Goal: Information Seeking & Learning: Learn about a topic

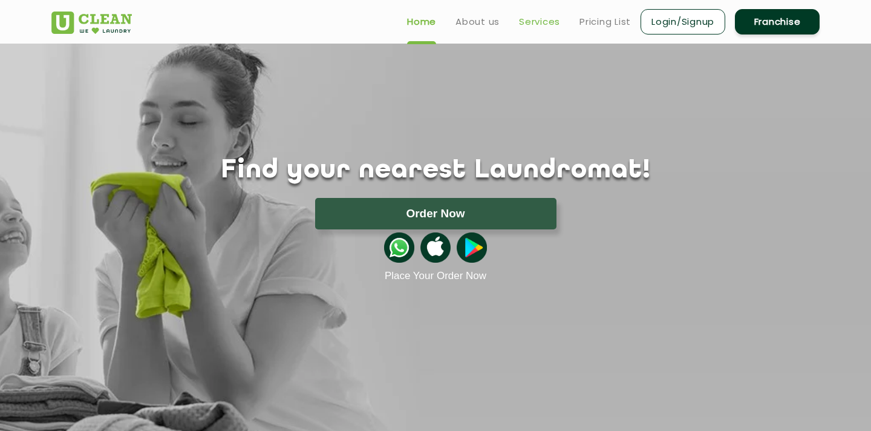
click at [540, 26] on link "Services" at bounding box center [539, 22] width 41 height 15
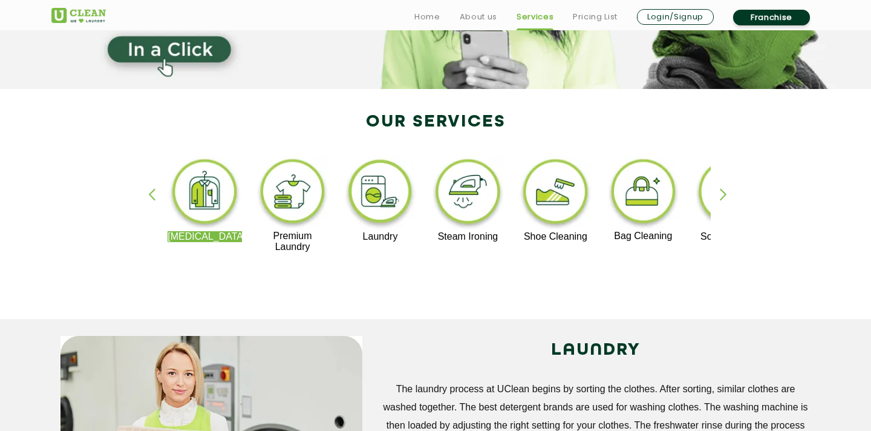
scroll to position [187, 0]
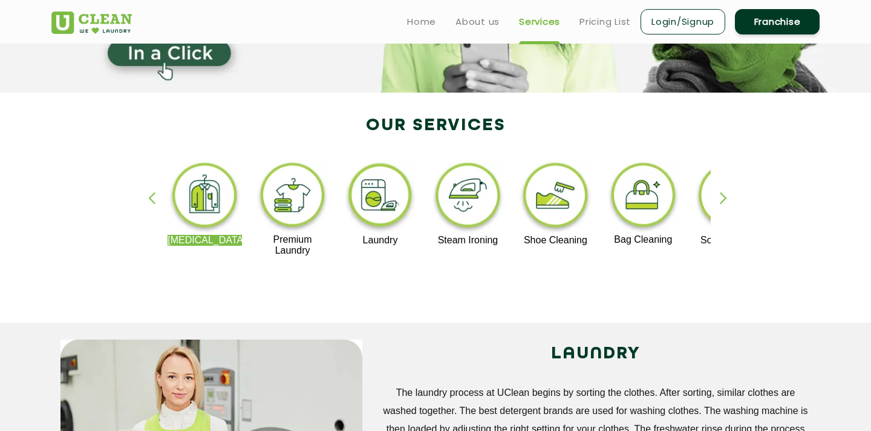
click at [722, 204] on div "button" at bounding box center [729, 208] width 18 height 33
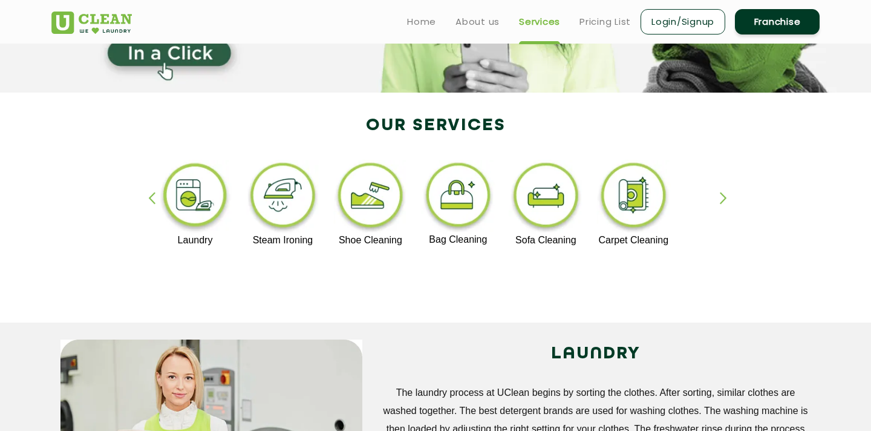
click at [147, 200] on div "[MEDICAL_DATA] Premium Laundry Laundry Steam Ironing Shoe Cleaning Bag Cleaning…" at bounding box center [435, 214] width 786 height 218
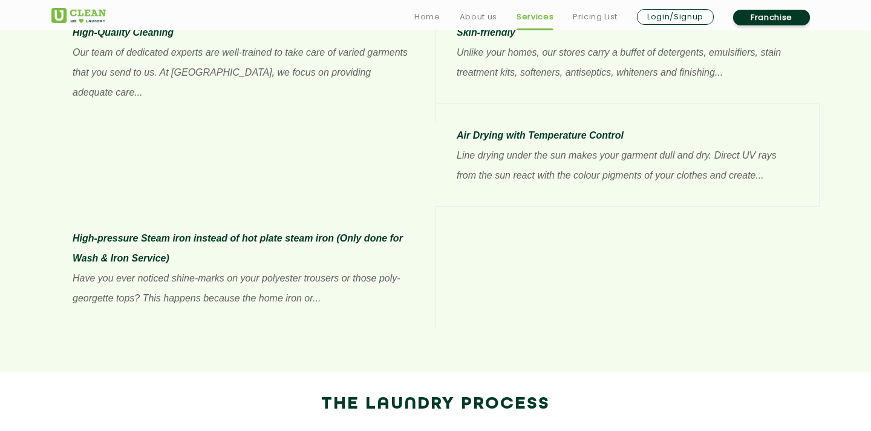
scroll to position [1310, 0]
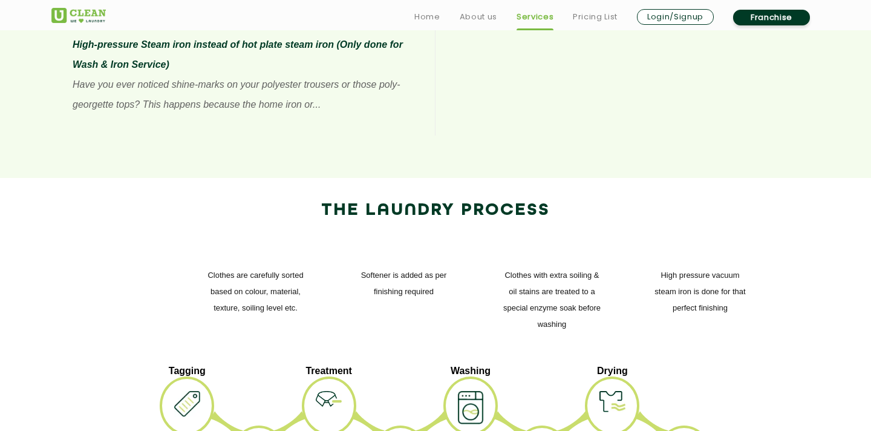
click at [581, 25] on ul "Home About us Services Pricing List Login/Signup Franchise" at bounding box center [612, 16] width 415 height 19
click at [583, 18] on link "Pricing List" at bounding box center [595, 17] width 45 height 15
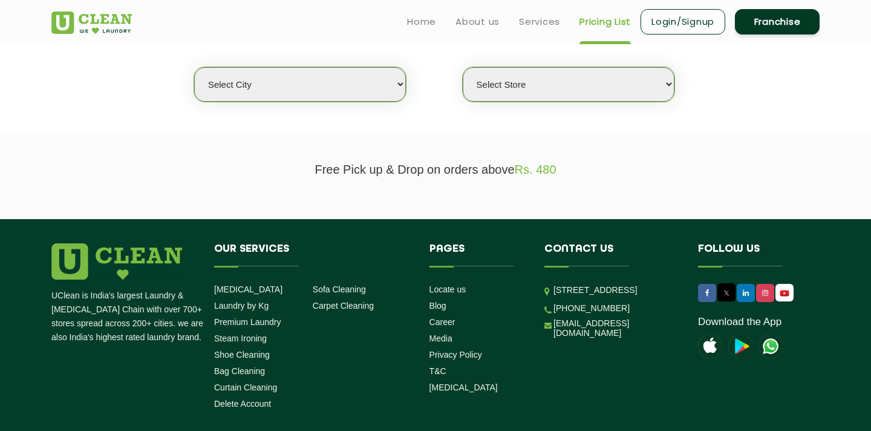
scroll to position [308, 0]
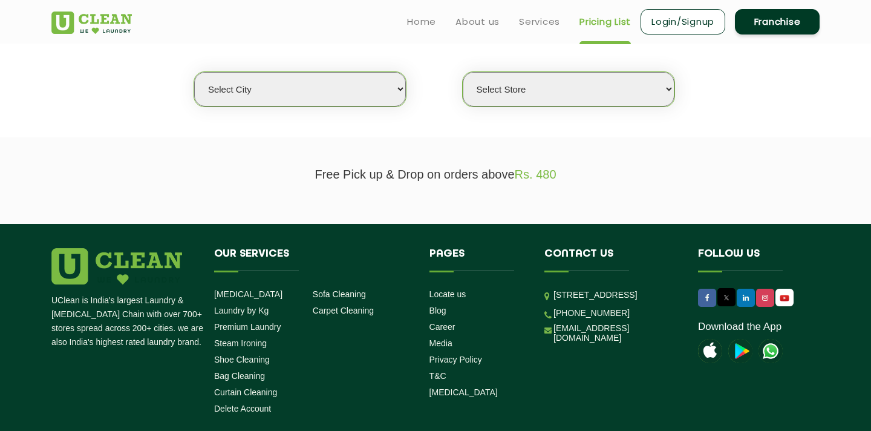
click at [194, 72] on select "Select city [GEOGRAPHIC_DATA] [GEOGRAPHIC_DATA] [GEOGRAPHIC_DATA] [GEOGRAPHIC_D…" at bounding box center [300, 89] width 212 height 34
select select "28"
click option "[GEOGRAPHIC_DATA]" at bounding box center [0, 0] width 0 height 0
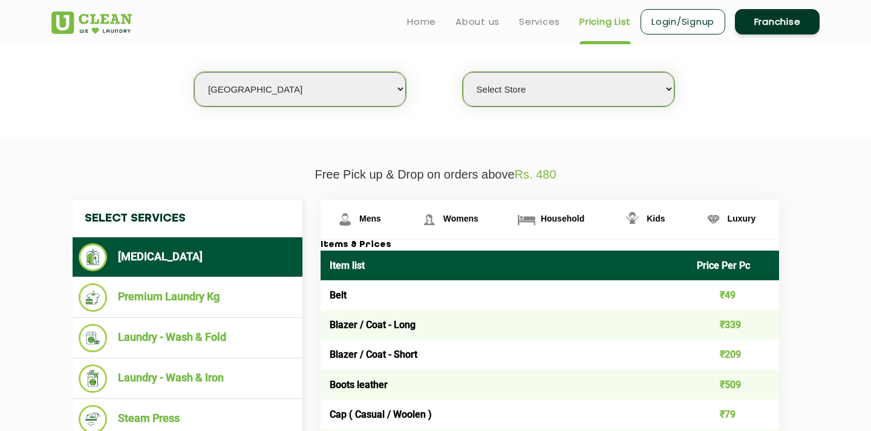
select select "68"
click option "UClean Suddhowala [GEOGRAPHIC_DATA]" at bounding box center [0, 0] width 0 height 0
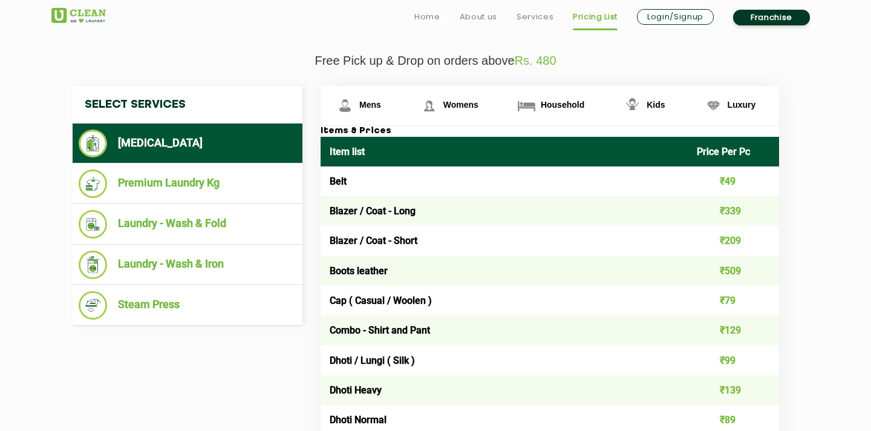
scroll to position [426, 0]
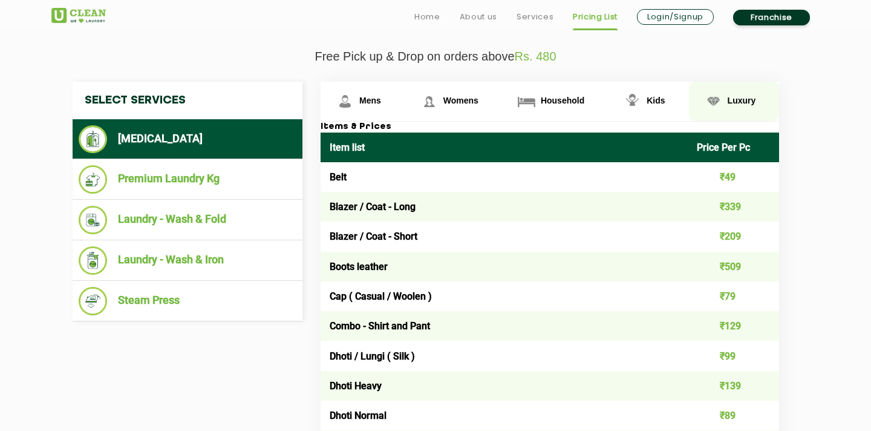
click at [733, 99] on span "Luxury" at bounding box center [742, 101] width 28 height 10
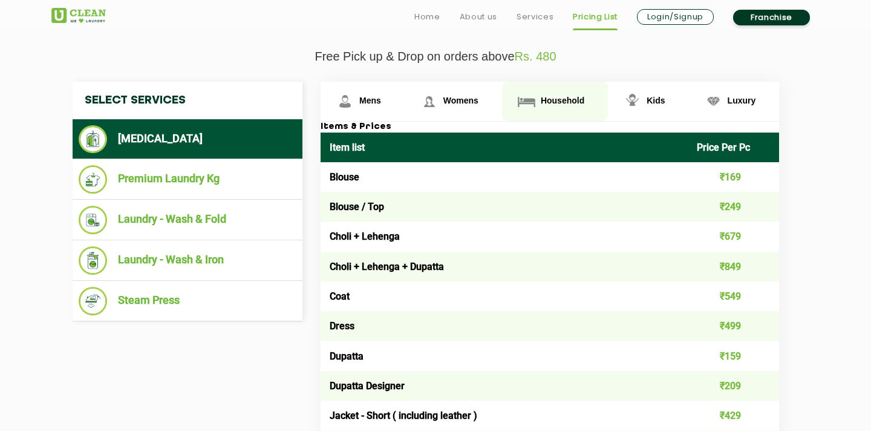
click at [534, 106] on img at bounding box center [526, 101] width 21 height 21
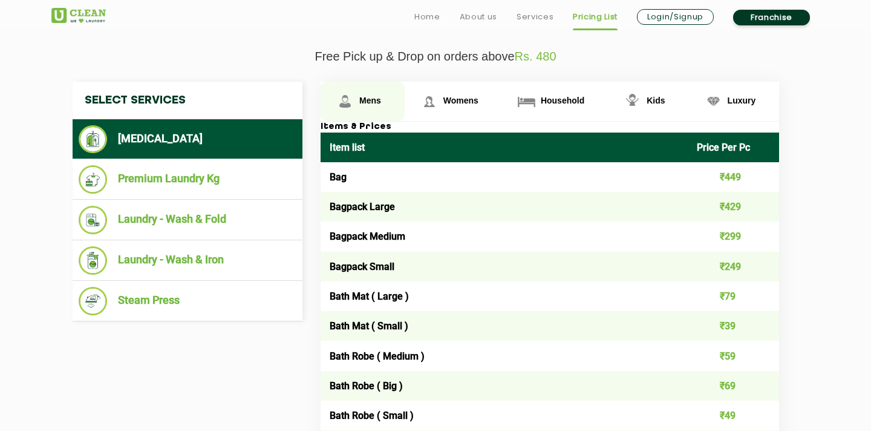
click at [368, 113] on link "Mens" at bounding box center [363, 101] width 84 height 39
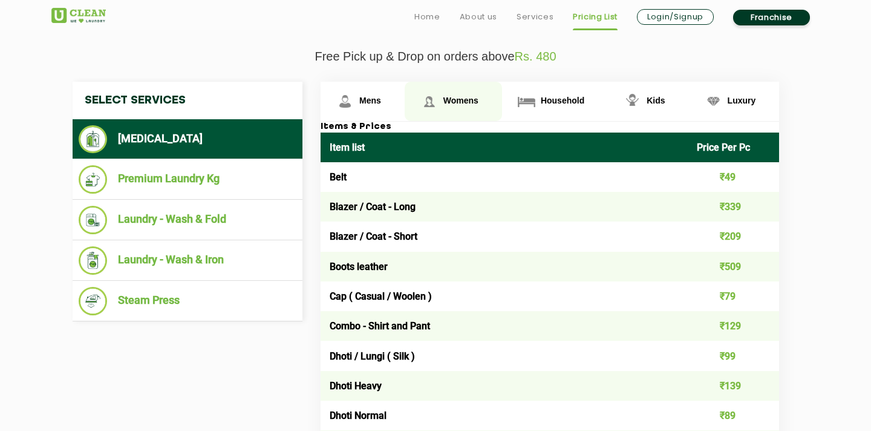
click at [444, 113] on link "Womens" at bounding box center [453, 101] width 97 height 39
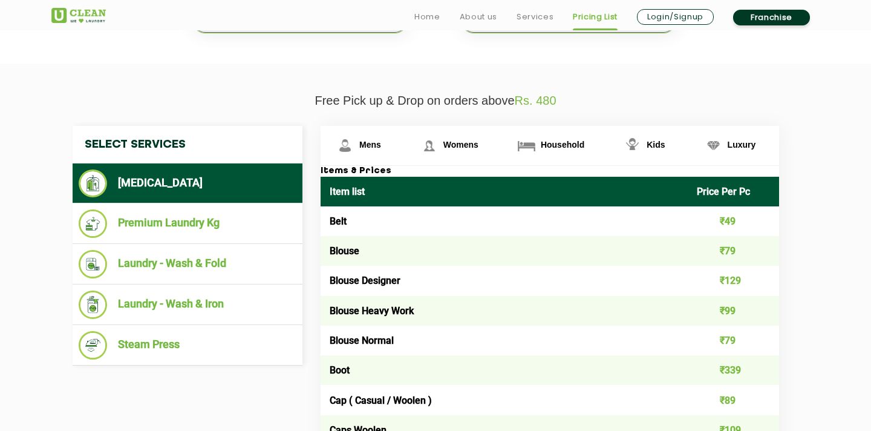
scroll to position [387, 0]
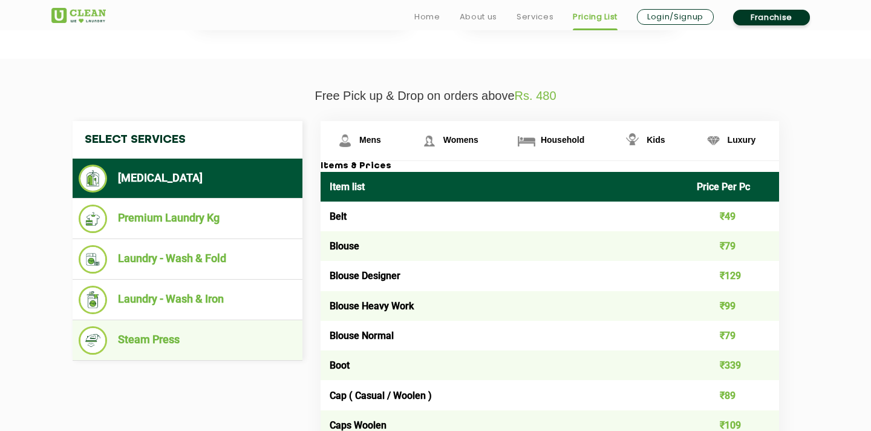
click at [216, 337] on li "Steam Press" at bounding box center [188, 340] width 218 height 28
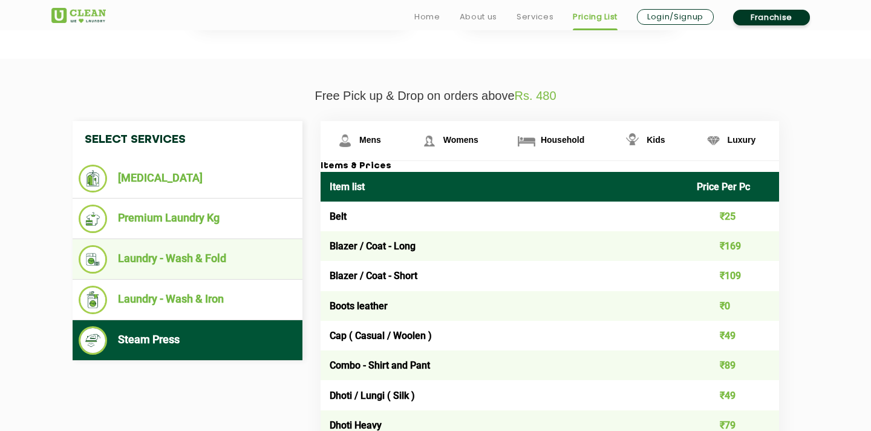
click at [246, 262] on li "Laundry - Wash & Fold" at bounding box center [188, 259] width 218 height 28
